Goal: Task Accomplishment & Management: Use online tool/utility

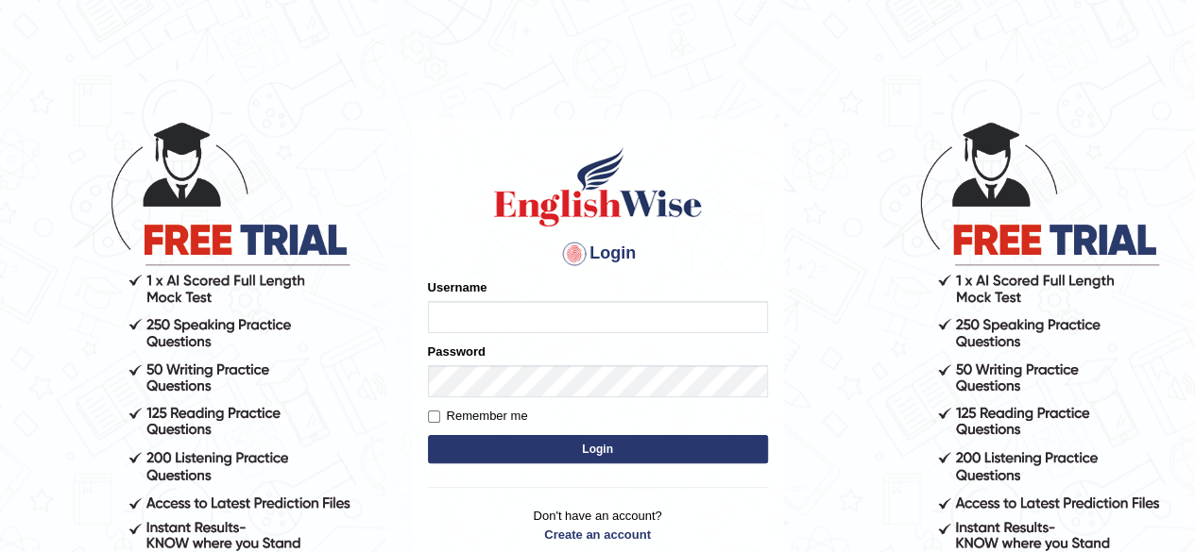
type input "[PERSON_NAME]"
click at [527, 458] on button "Login" at bounding box center [598, 449] width 340 height 28
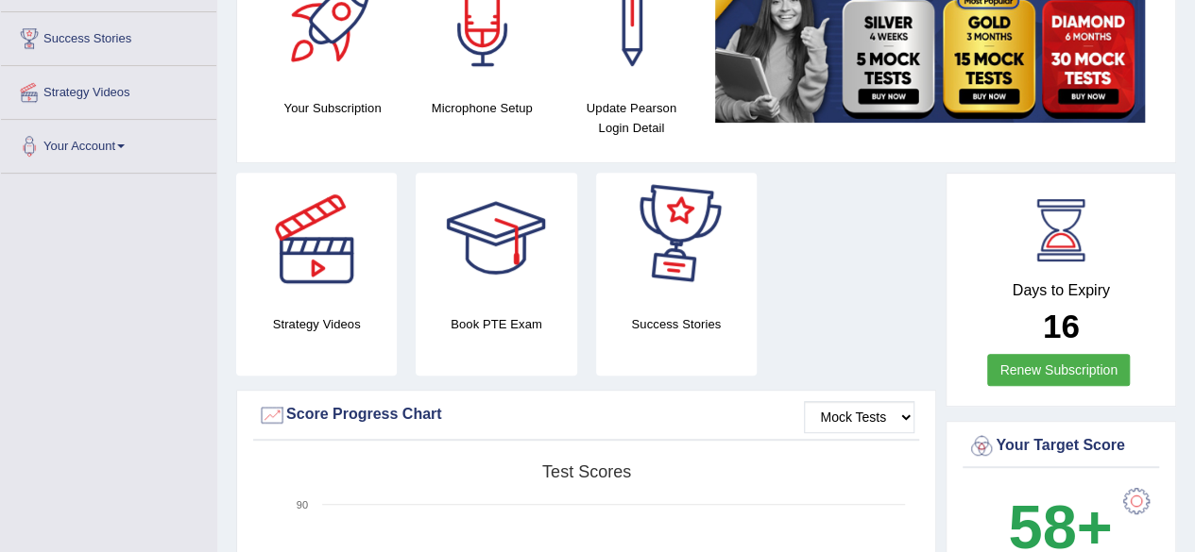
scroll to position [94, 0]
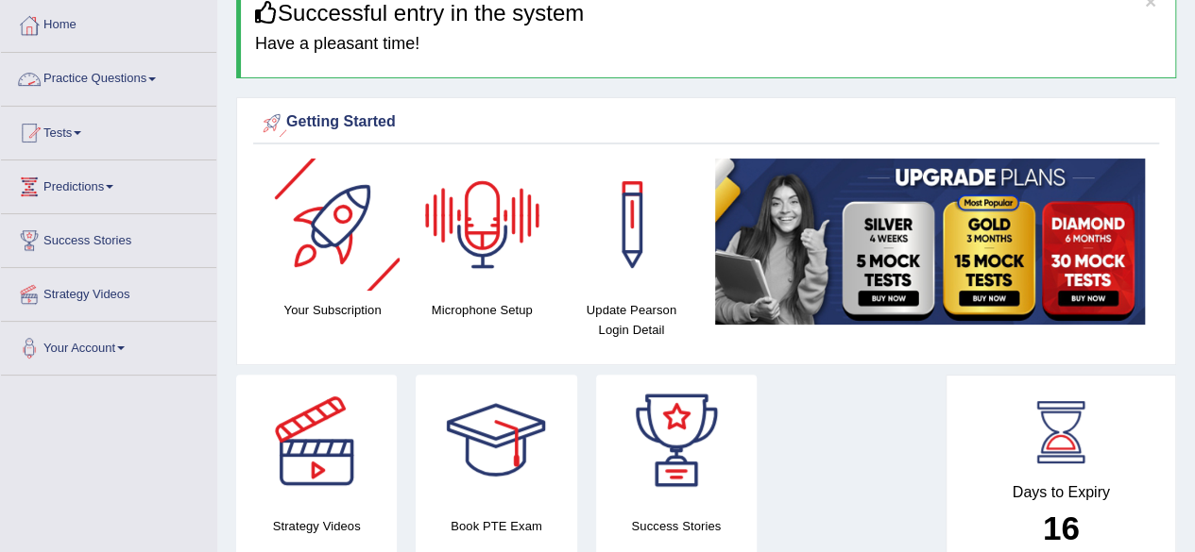
click at [137, 77] on link "Practice Questions" at bounding box center [108, 76] width 215 height 47
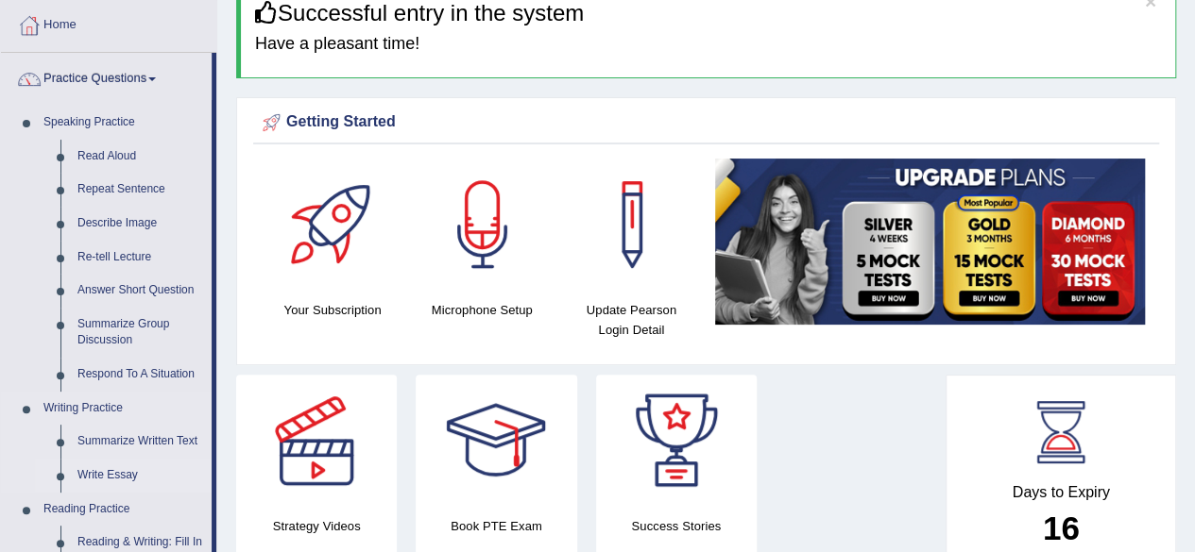
click at [119, 472] on link "Write Essay" at bounding box center [140, 476] width 143 height 34
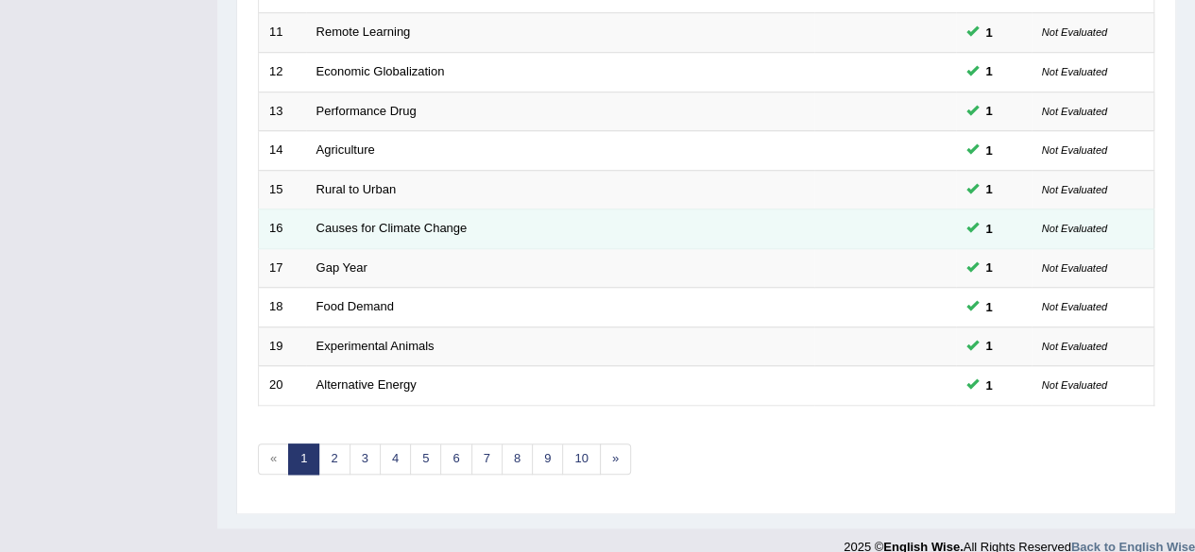
scroll to position [688, 0]
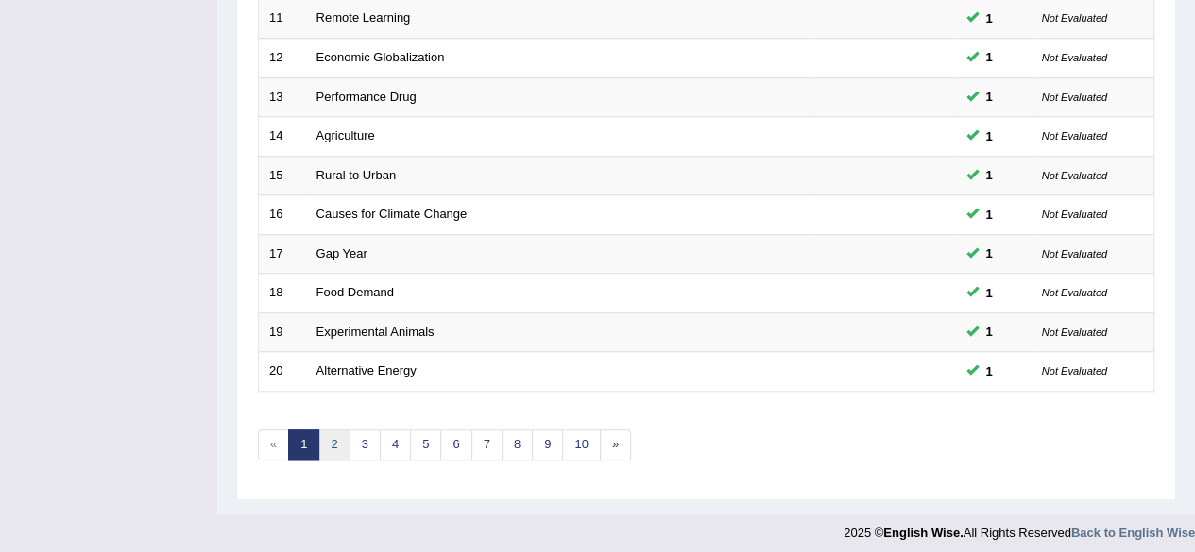
click at [338, 434] on link "2" at bounding box center [333, 445] width 31 height 31
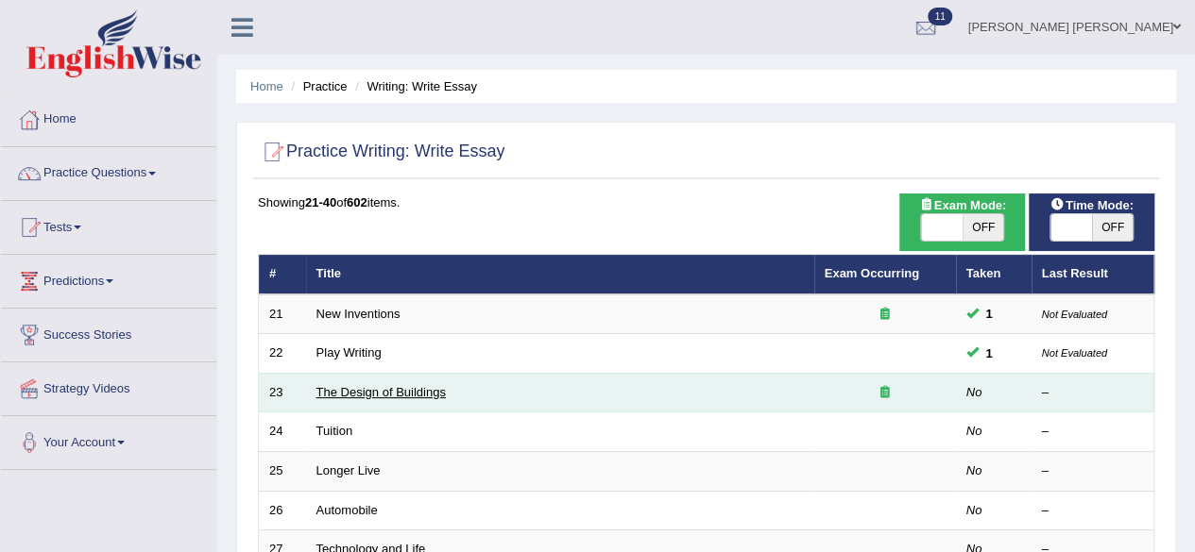
click at [416, 394] on link "The Design of Buildings" at bounding box center [380, 392] width 129 height 14
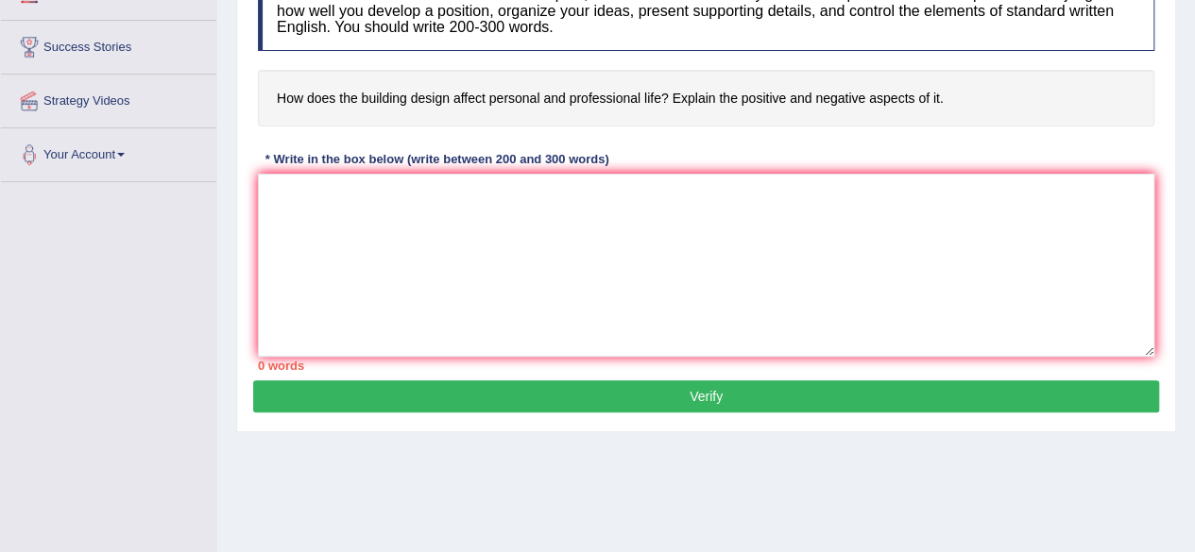
scroll to position [249, 0]
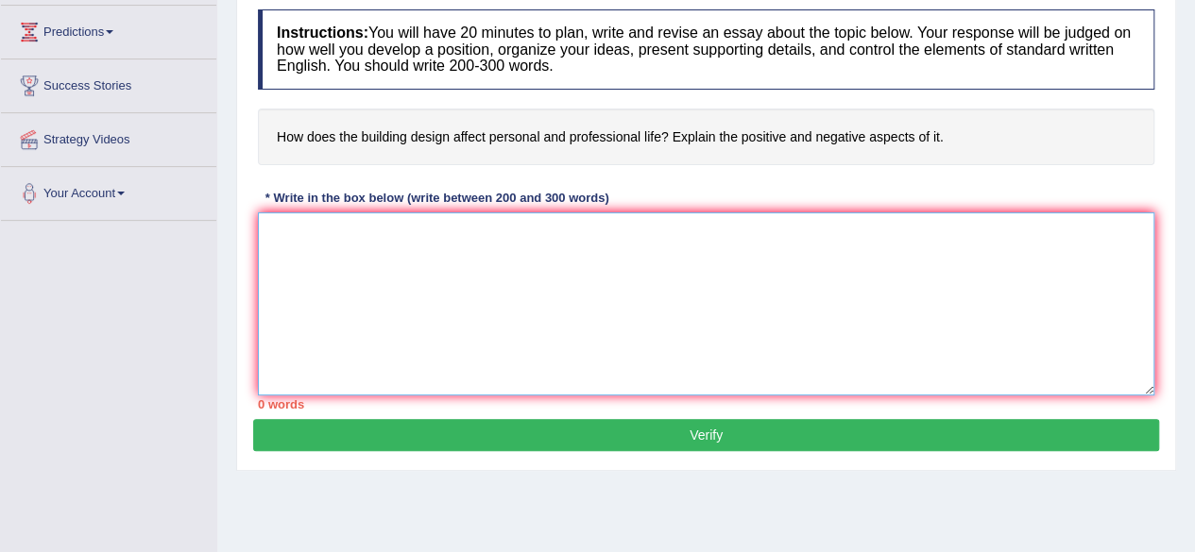
click at [549, 248] on textarea at bounding box center [706, 303] width 896 height 183
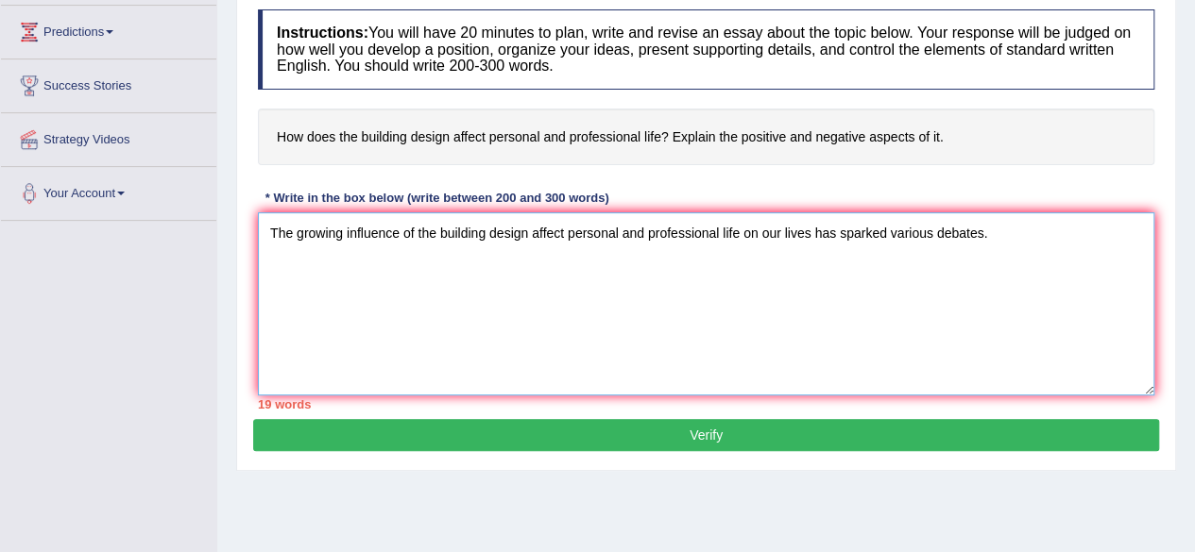
click at [438, 236] on textarea "The growing influence of the building design affect personal and professional l…" at bounding box center [706, 303] width 896 height 183
click at [994, 225] on textarea "The growing influence of building design affect personal and professional life …" at bounding box center [706, 303] width 896 height 183
click at [416, 228] on textarea "The growing influence of building design affect personal and professional life …" at bounding box center [706, 303] width 896 height 183
click at [427, 269] on textarea "The growing influence of building design affect personal and professional life …" at bounding box center [706, 303] width 896 height 183
click at [416, 230] on textarea "The growing influence of building design affect personal and professional life …" at bounding box center [706, 303] width 896 height 183
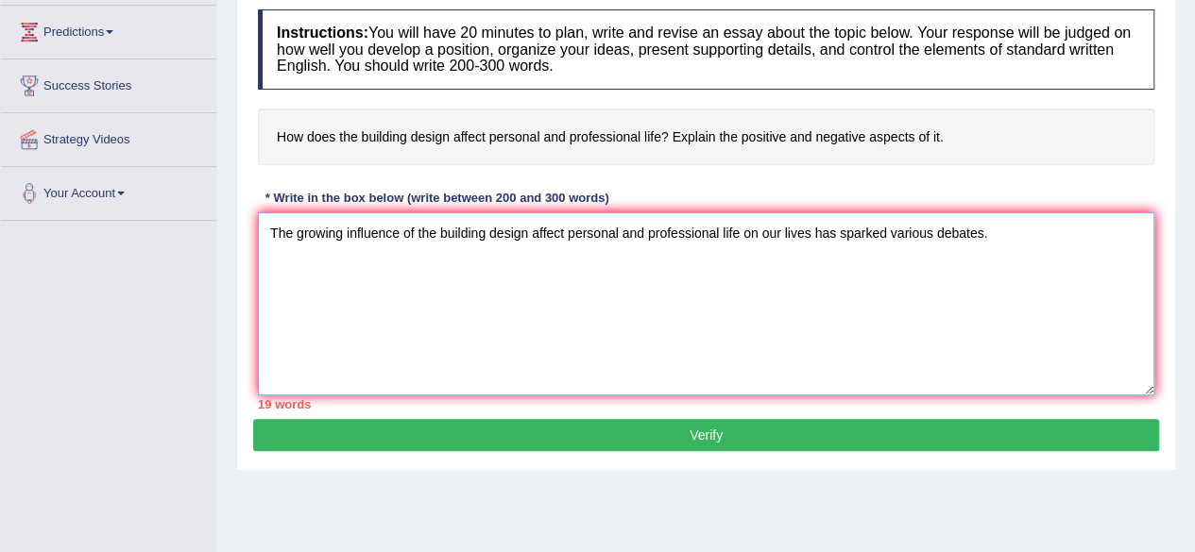
click at [989, 237] on textarea "The growing influence of the building design affect personal and professional l…" at bounding box center [706, 303] width 896 height 183
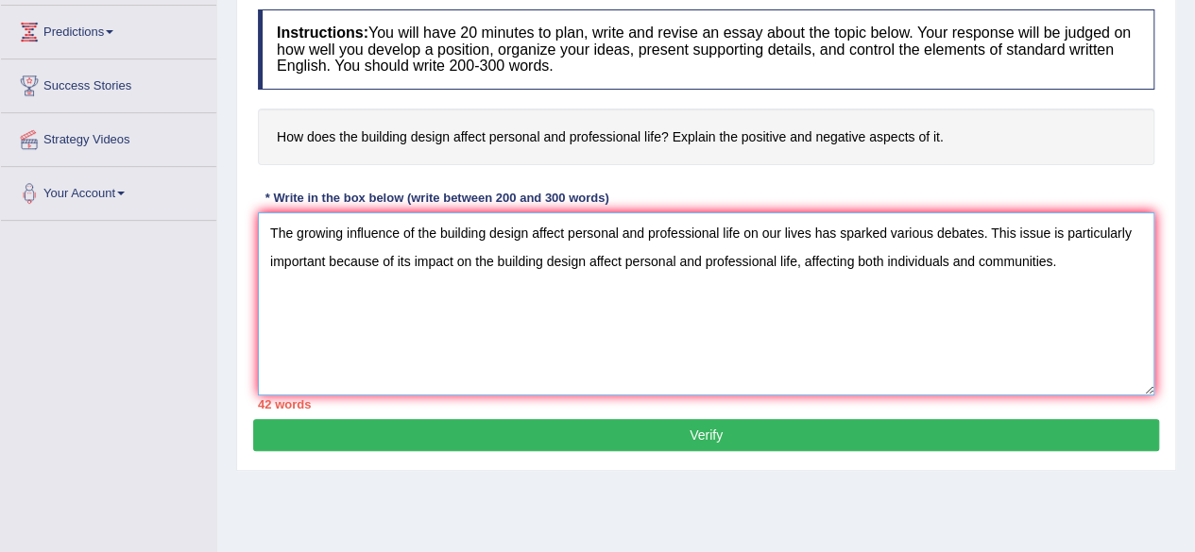
click at [1078, 270] on textarea "The growing influence of the building design affect personal and professional l…" at bounding box center [706, 303] width 896 height 183
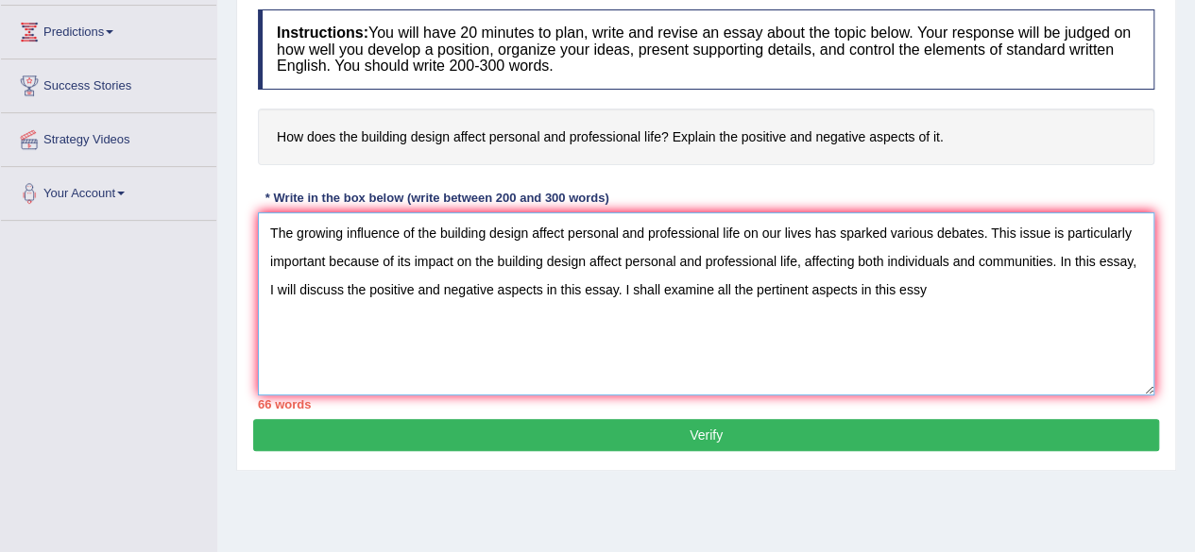
click at [616, 294] on textarea "The growing influence of the building design affect personal and professional l…" at bounding box center [706, 303] width 896 height 183
click at [1011, 292] on textarea "The growing influence of the building design affect personal and professional l…" at bounding box center [706, 303] width 896 height 183
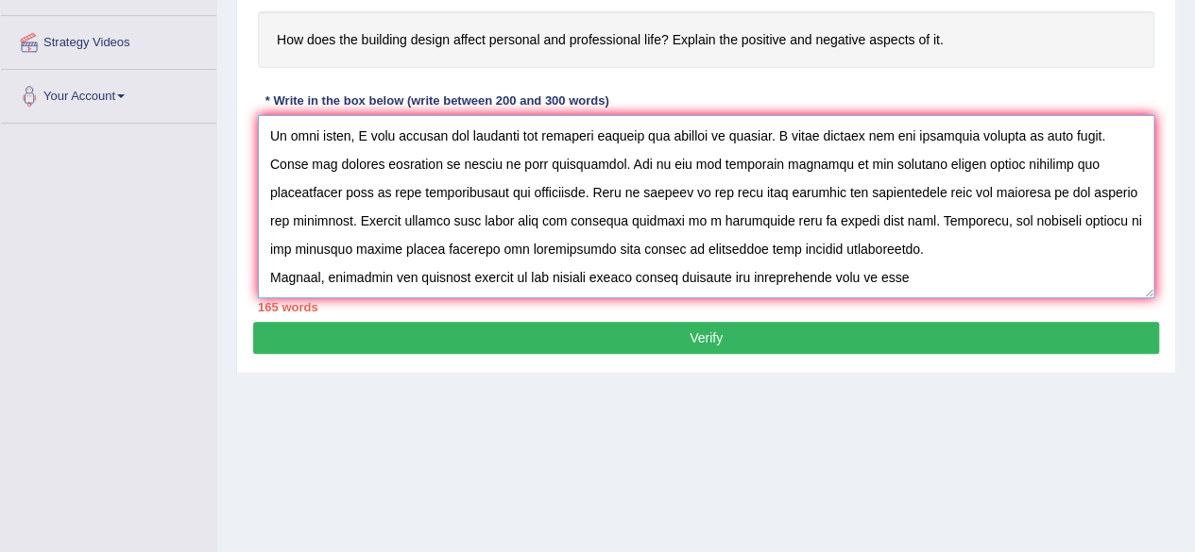
scroll to position [438, 0]
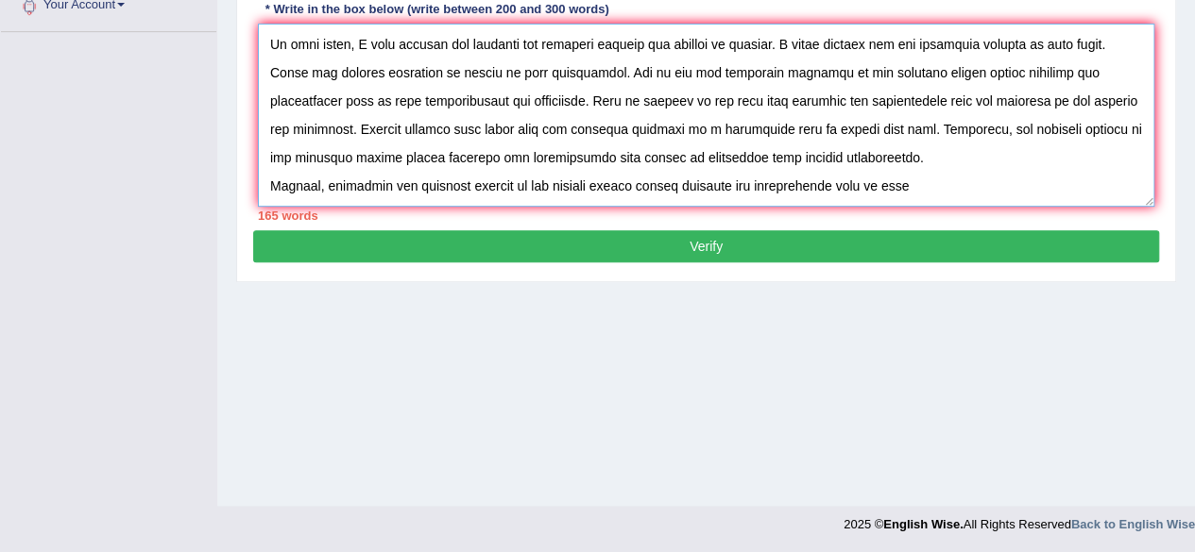
click at [898, 186] on textarea at bounding box center [706, 115] width 896 height 183
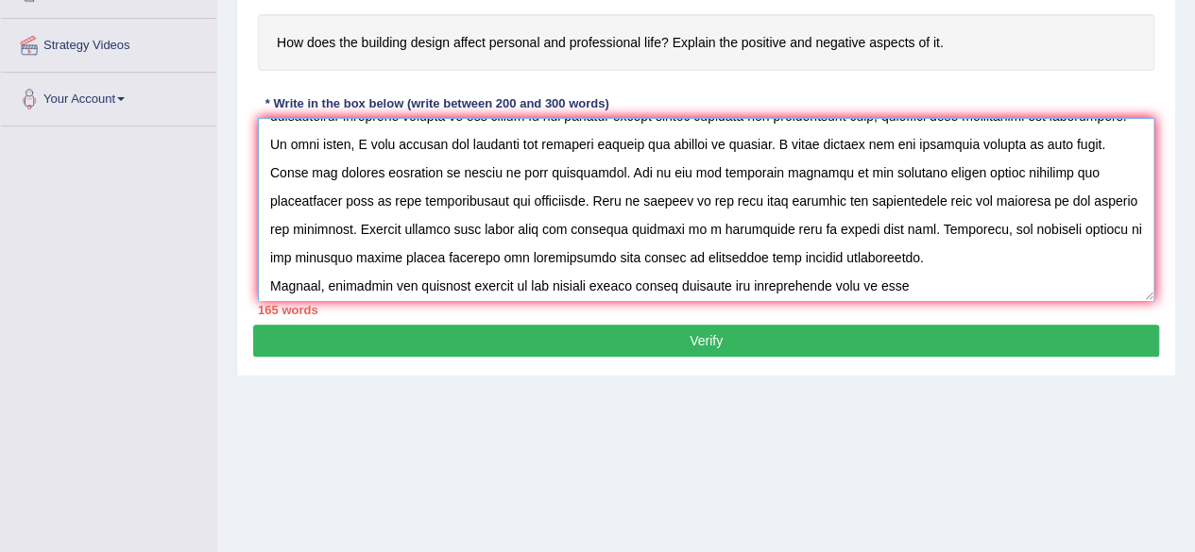
scroll to position [57, 0]
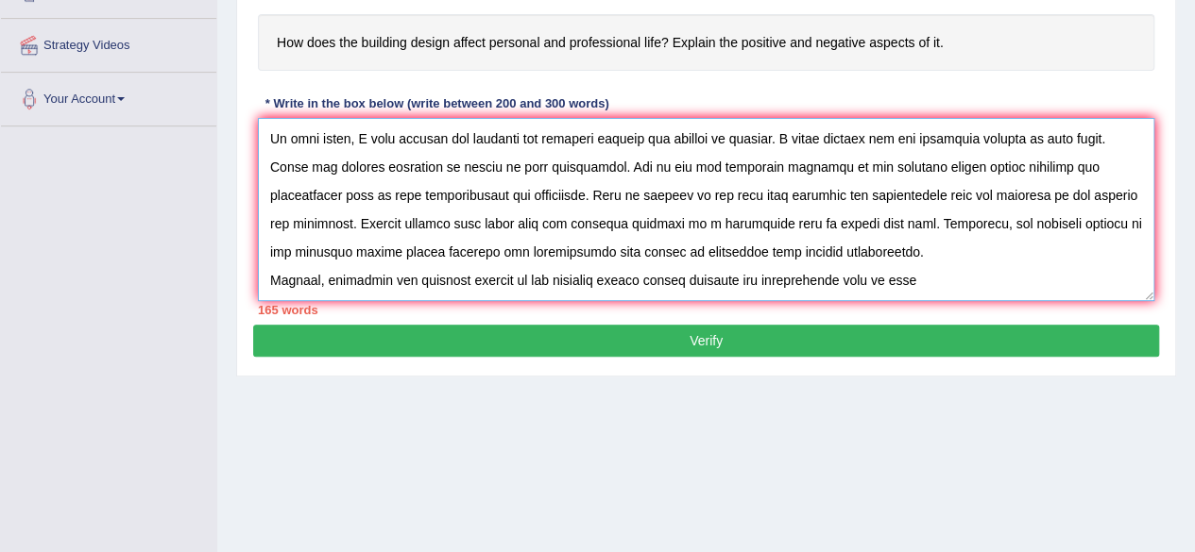
click at [912, 279] on textarea at bounding box center [706, 209] width 896 height 183
click at [1079, 279] on textarea at bounding box center [706, 209] width 896 height 183
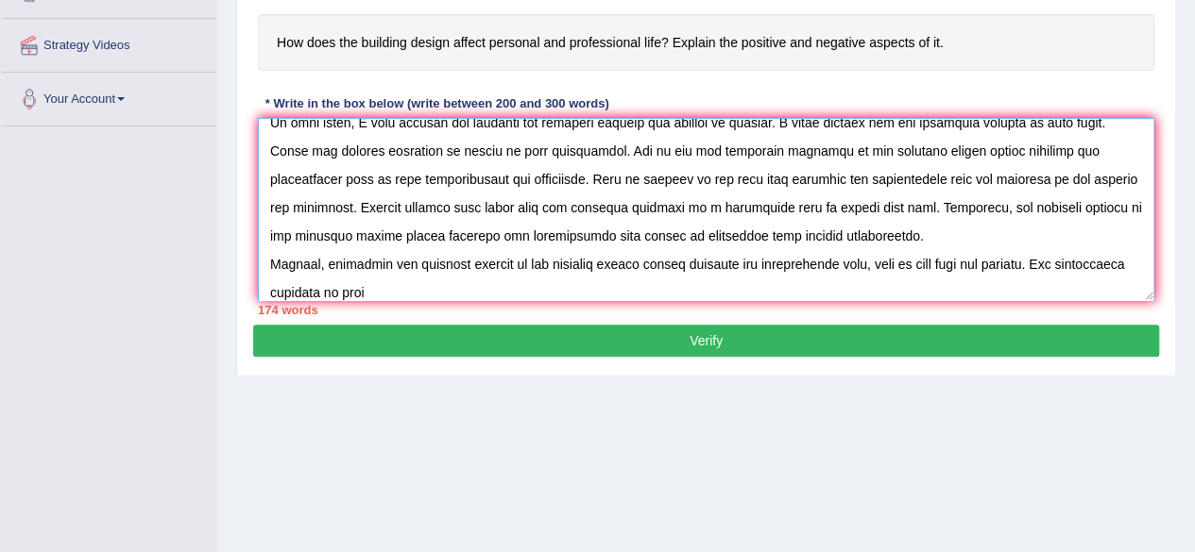
click at [377, 286] on textarea at bounding box center [706, 209] width 896 height 183
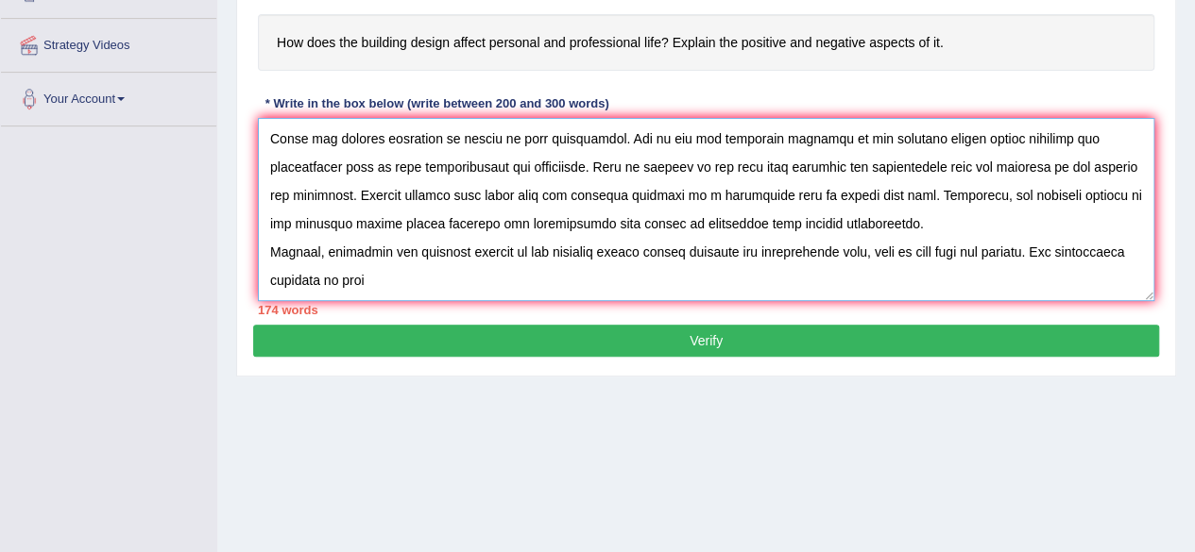
scroll to position [438, 0]
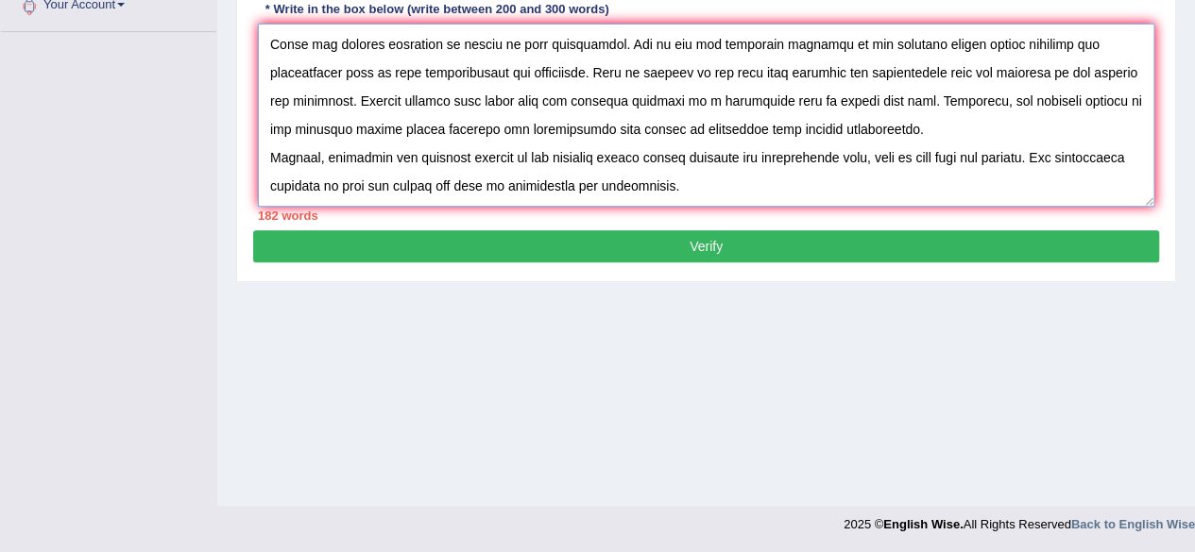
click at [662, 182] on textarea at bounding box center [706, 115] width 896 height 183
click at [926, 184] on textarea at bounding box center [706, 115] width 896 height 183
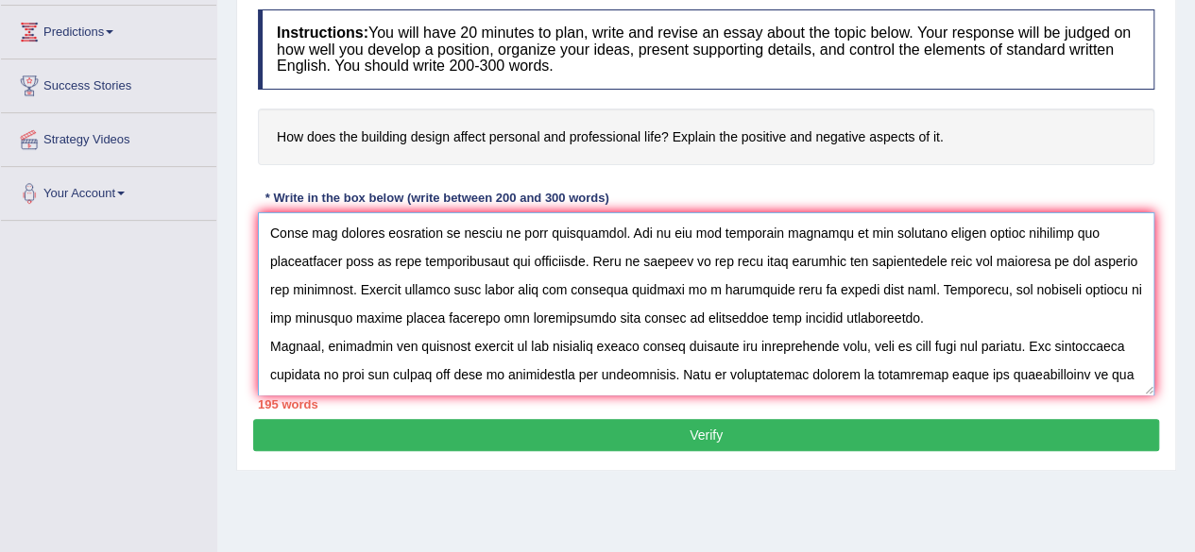
scroll to position [101, 0]
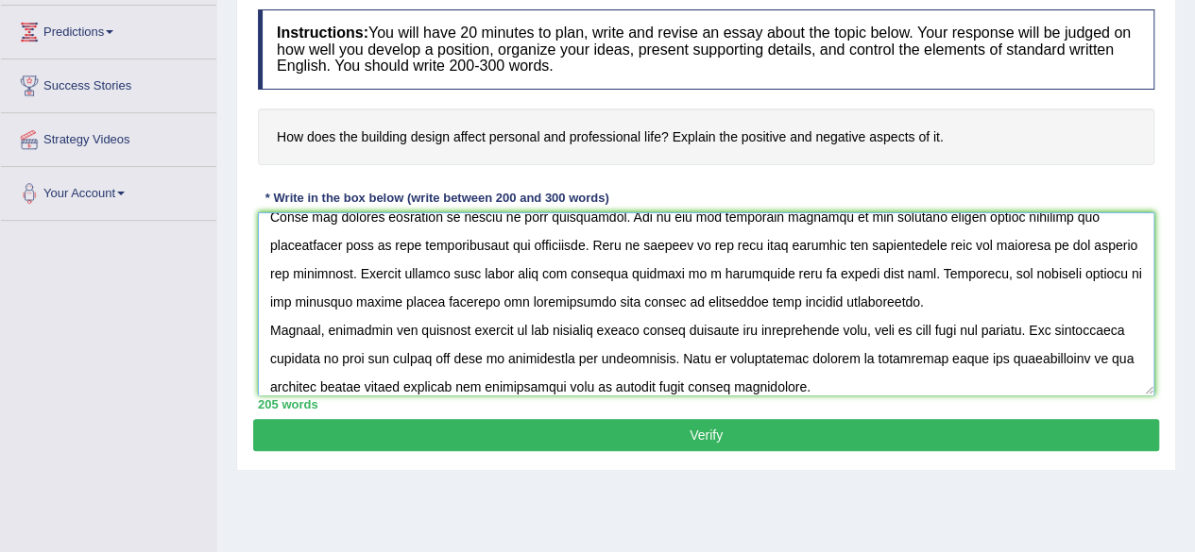
click at [743, 384] on textarea at bounding box center [706, 303] width 896 height 183
click at [1012, 396] on div "211 words" at bounding box center [706, 405] width 896 height 18
click at [1008, 388] on textarea at bounding box center [706, 303] width 896 height 183
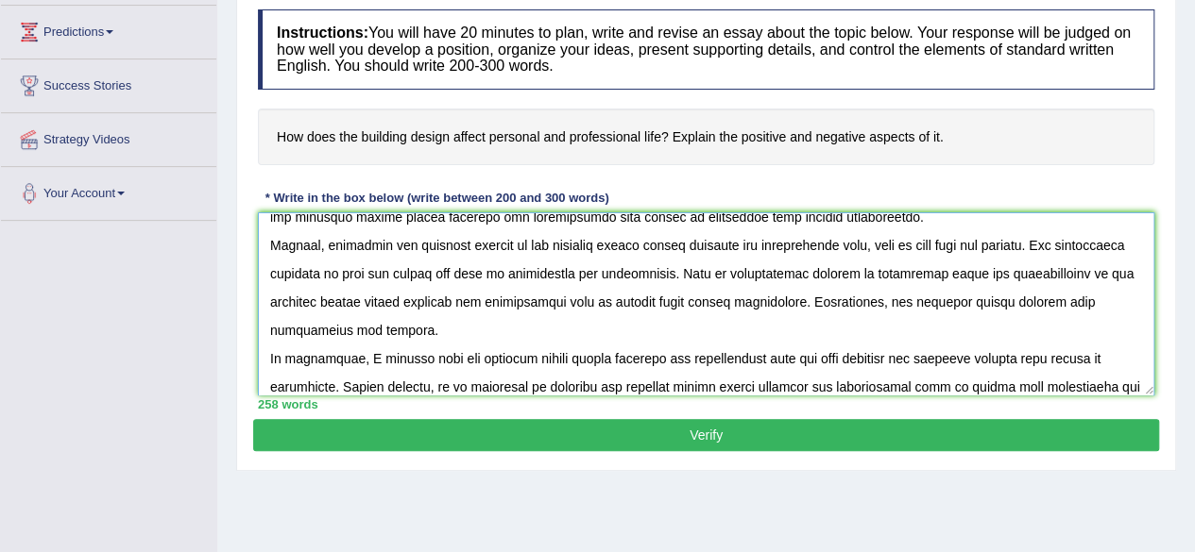
scroll to position [214, 0]
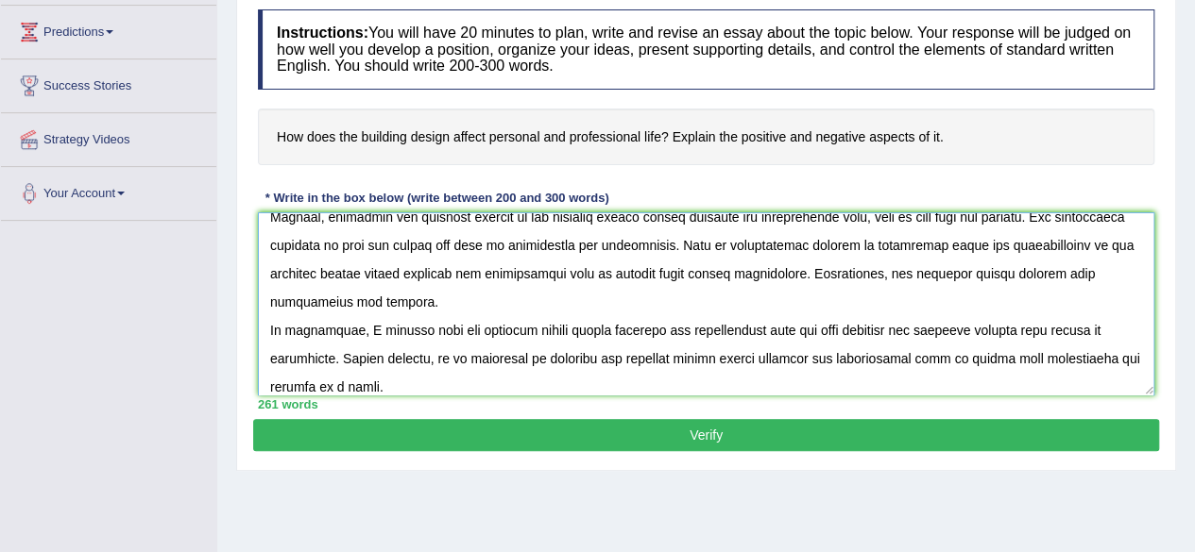
type textarea "The growing influence of the building design affect personal and professional l…"
click at [784, 425] on button "Verify" at bounding box center [706, 435] width 906 height 32
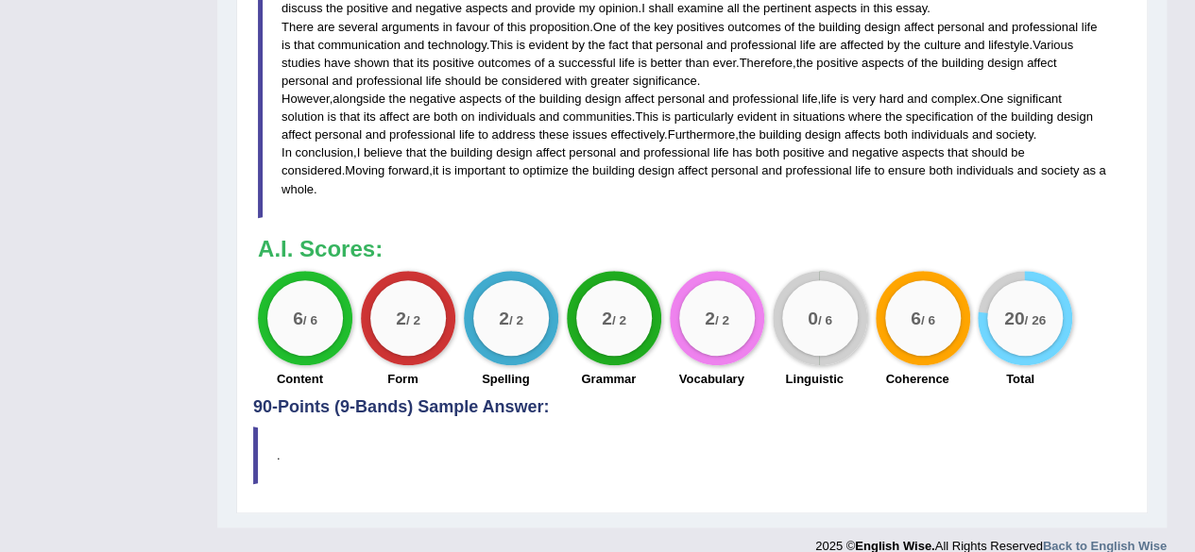
scroll to position [444, 0]
